Goal: Check status: Check status

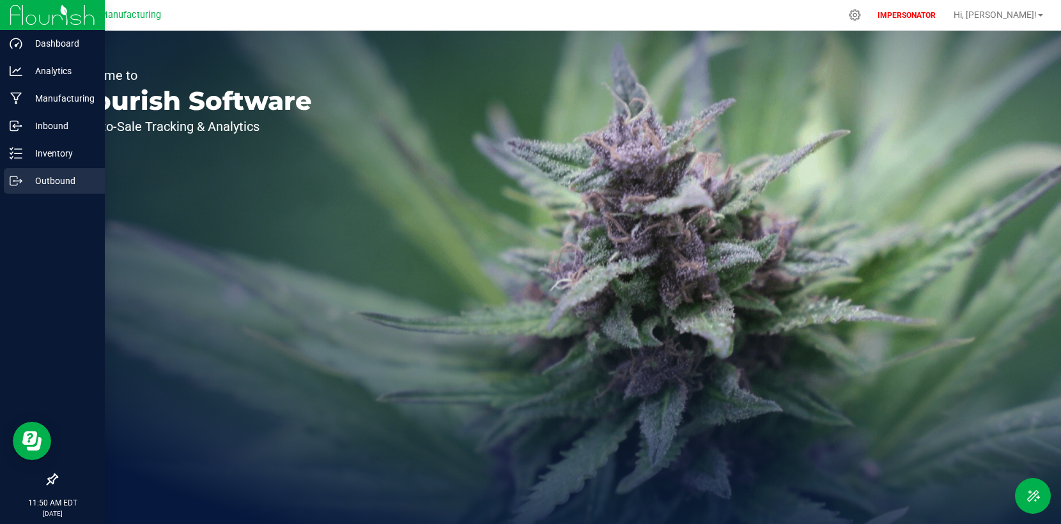
click at [27, 183] on p "Outbound" at bounding box center [60, 180] width 77 height 15
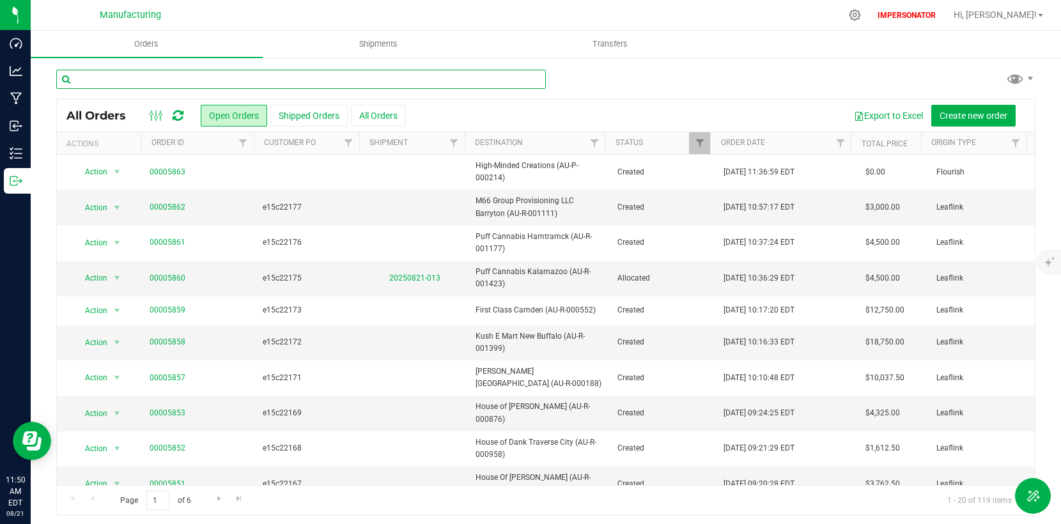
click at [198, 81] on input "text" at bounding box center [301, 79] width 490 height 19
paste input "21262"
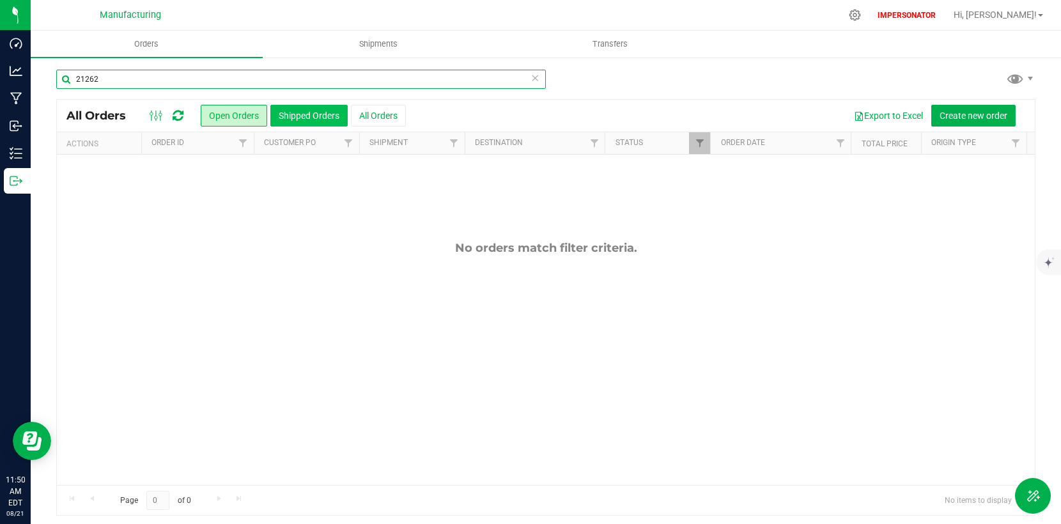
type input "21262"
click at [284, 118] on button "Shipped Orders" at bounding box center [308, 116] width 77 height 22
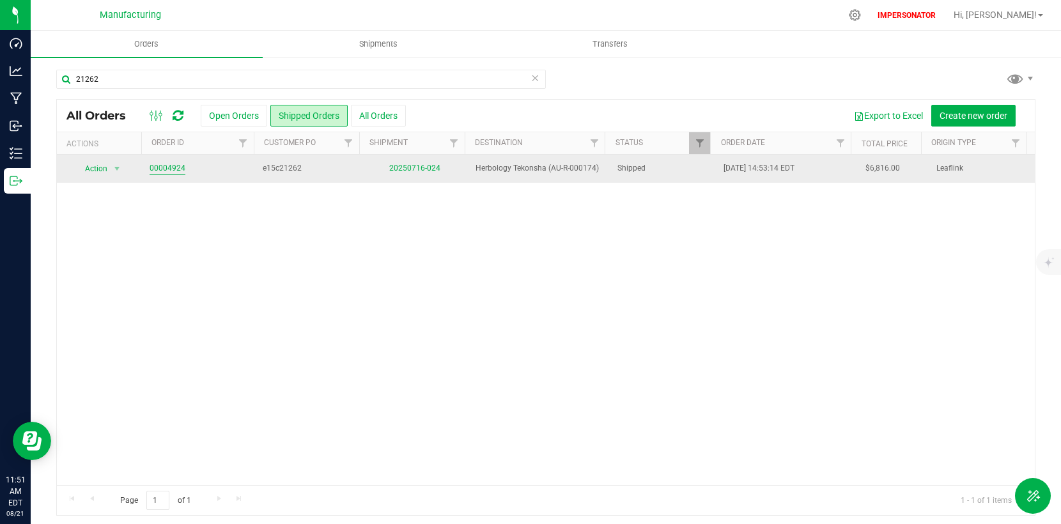
click at [169, 166] on link "00004924" at bounding box center [168, 168] width 36 height 12
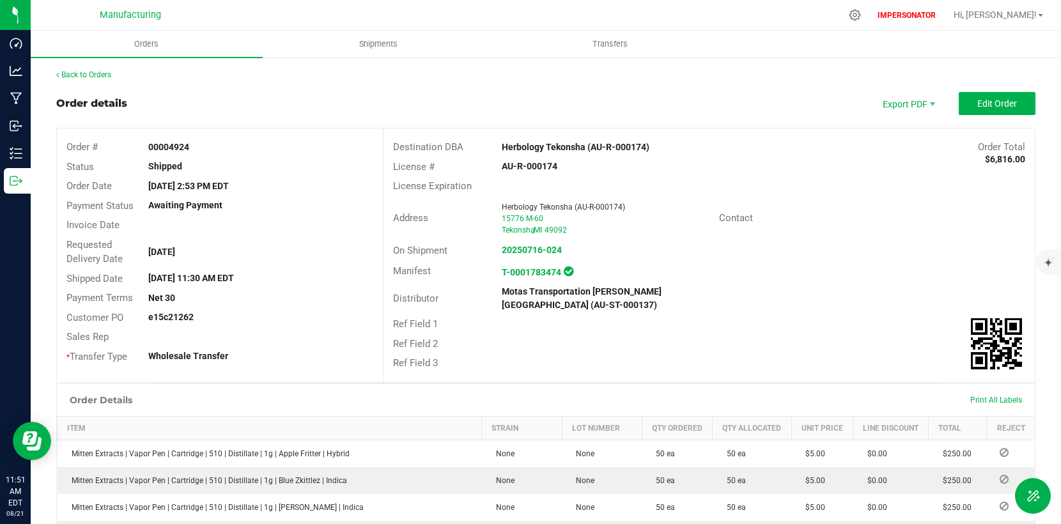
drag, startPoint x: 215, startPoint y: 145, endPoint x: 63, endPoint y: 143, distance: 152.8
click at [63, 143] on div "Order # 00004924" at bounding box center [220, 147] width 326 height 20
copy div "Order # 00004924"
drag, startPoint x: 89, startPoint y: 16, endPoint x: 191, endPoint y: 10, distance: 102.4
click at [191, 10] on div "Manufacturing" at bounding box center [130, 15] width 187 height 20
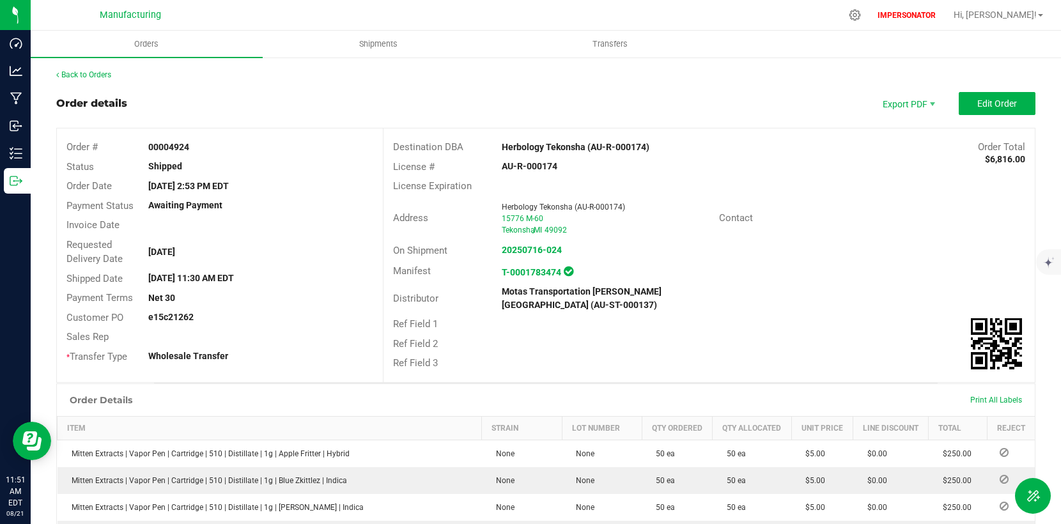
copy span "Manufacturing"
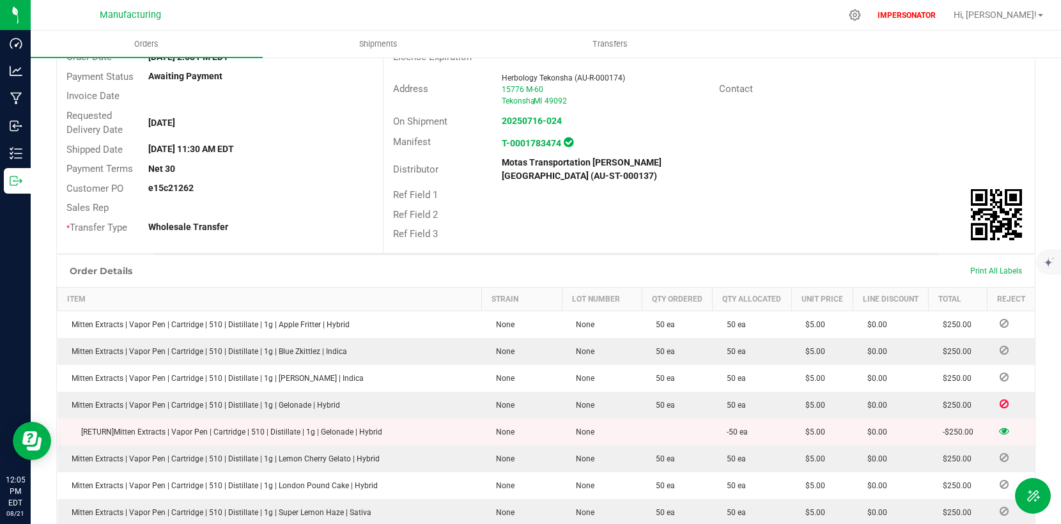
scroll to position [131, 0]
